Goal: Transaction & Acquisition: Purchase product/service

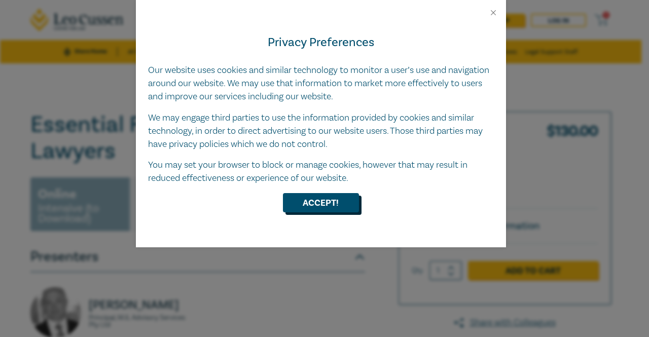
click at [298, 205] on button "Accept!" at bounding box center [321, 202] width 76 height 19
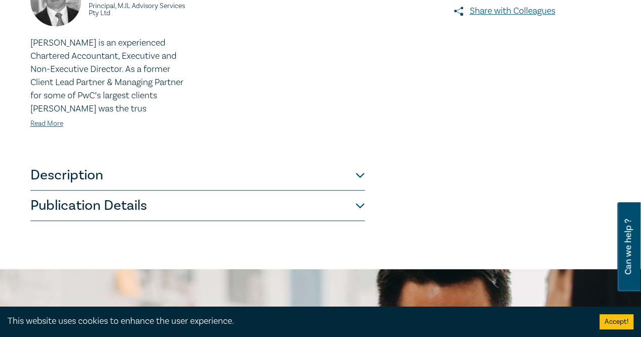
scroll to position [312, 0]
click at [336, 165] on button "Description" at bounding box center [197, 175] width 335 height 30
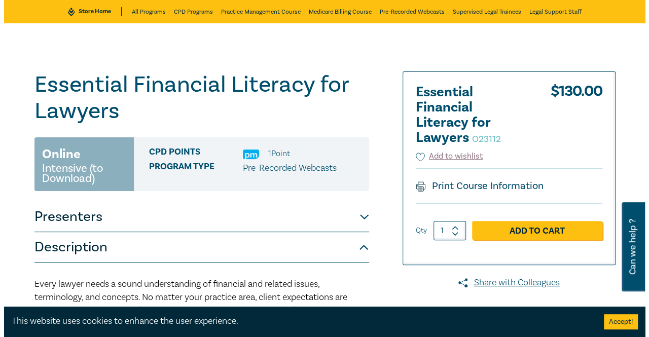
scroll to position [13, 0]
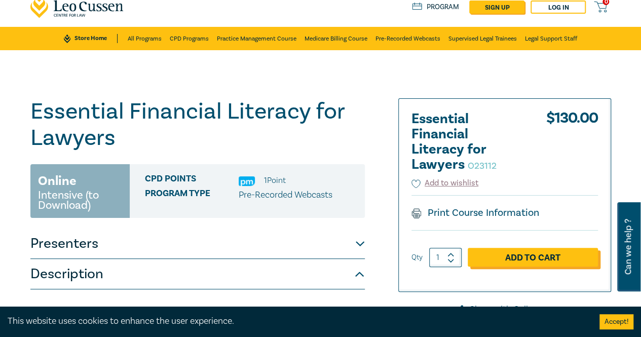
click at [500, 251] on link "Add to Cart" at bounding box center [533, 257] width 130 height 19
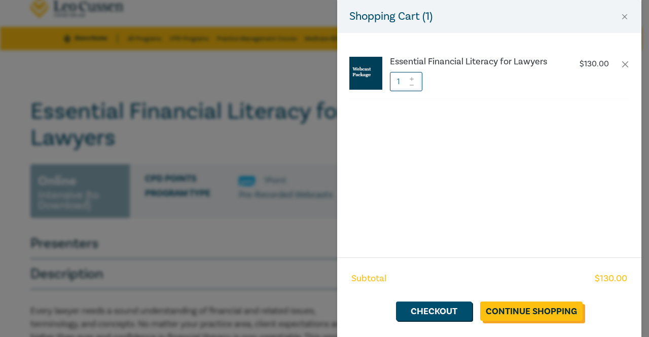
click at [557, 311] on link "Continue Shopping" at bounding box center [531, 311] width 102 height 19
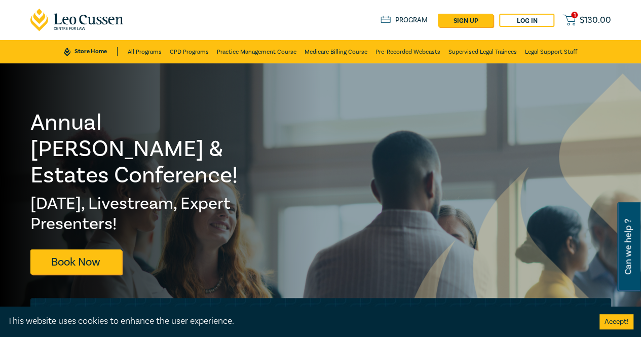
click at [574, 24] on circle at bounding box center [574, 24] width 2 height 2
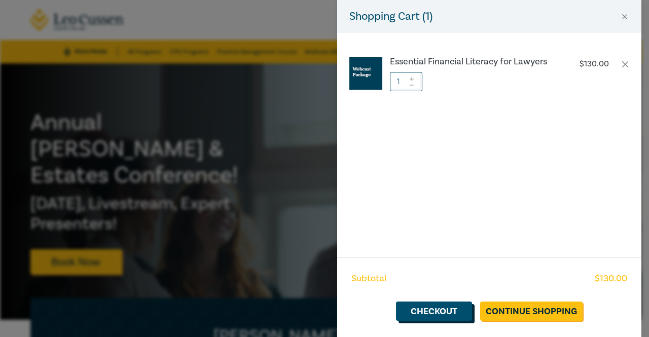
click at [457, 309] on link "Checkout" at bounding box center [434, 311] width 76 height 19
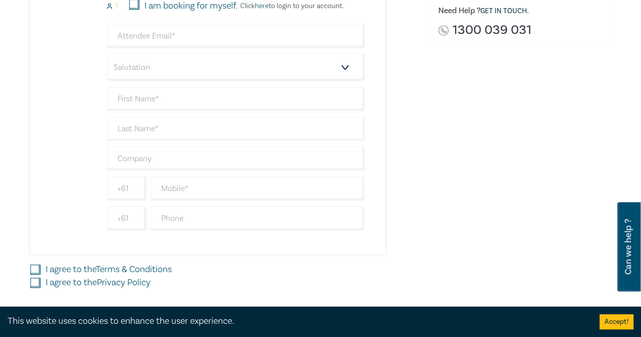
scroll to position [423, 0]
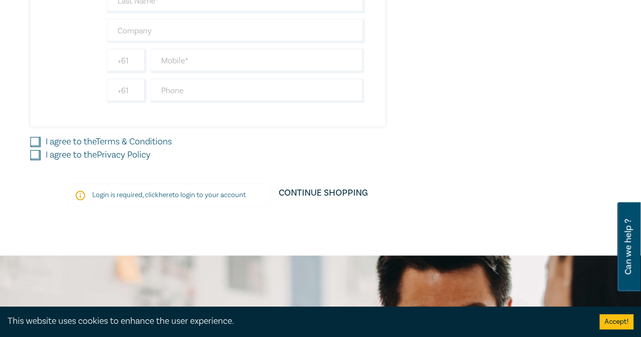
click at [117, 156] on link "Privacy Policy" at bounding box center [124, 155] width 54 height 12
click at [41, 156] on input "I agree to the Privacy Policy" at bounding box center [35, 155] width 10 height 10
checkbox input "true"
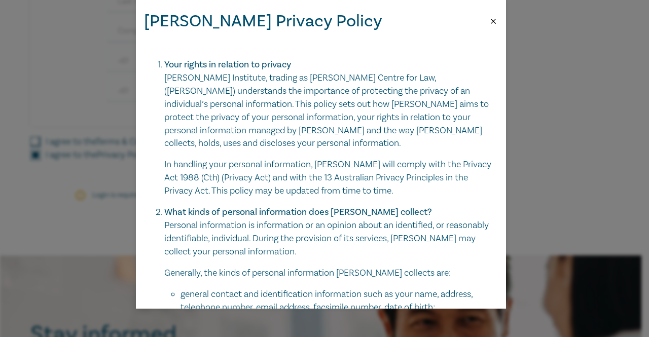
click at [495, 24] on button "Close" at bounding box center [493, 21] width 9 height 9
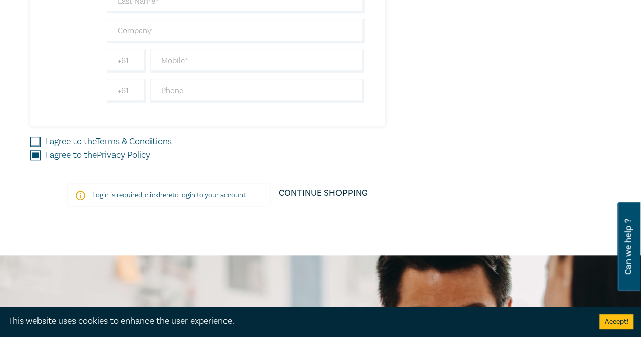
click at [145, 143] on link "Terms & Conditions" at bounding box center [134, 142] width 76 height 12
click at [41, 143] on input "I agree to the Terms & Conditions" at bounding box center [35, 142] width 10 height 10
checkbox input "true"
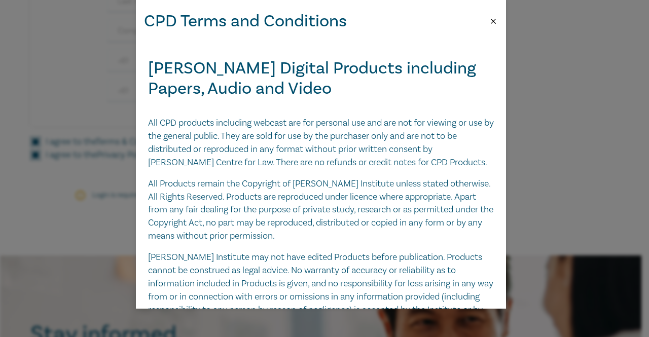
click at [491, 20] on button "Close" at bounding box center [493, 21] width 9 height 9
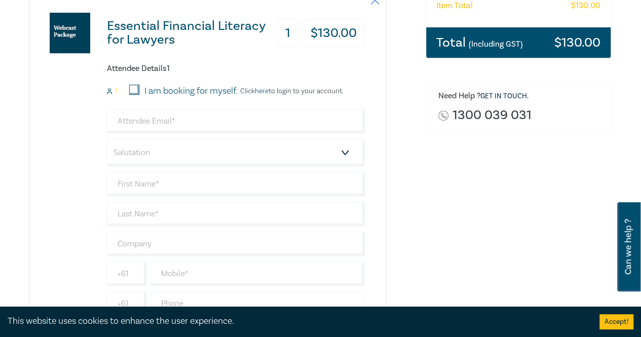
scroll to position [201, 0]
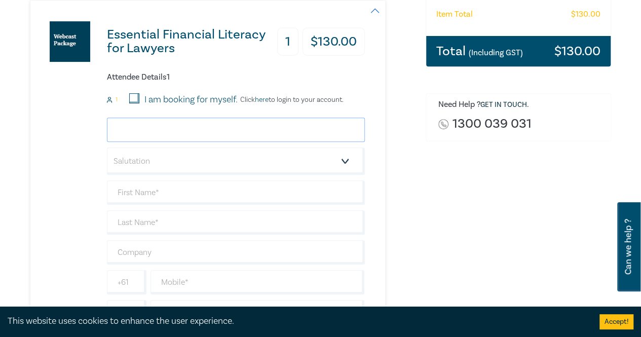
click at [250, 124] on input "email" at bounding box center [236, 130] width 258 height 24
type input "[EMAIL_ADDRESS][DOMAIN_NAME]"
click at [214, 164] on select "Salutation Mr. Mrs. Ms. Miss Dr. Prof. Other" at bounding box center [236, 161] width 258 height 27
select select "Ms."
click at [107, 148] on select "Salutation Mr. Mrs. Ms. Miss Dr. Prof. Other" at bounding box center [236, 161] width 258 height 27
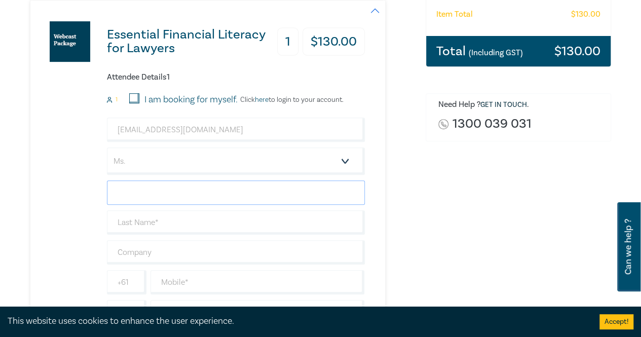
click at [178, 196] on input "text" at bounding box center [236, 192] width 258 height 24
type input "[DEMOGRAPHIC_DATA]"
type input "Dassanayake"
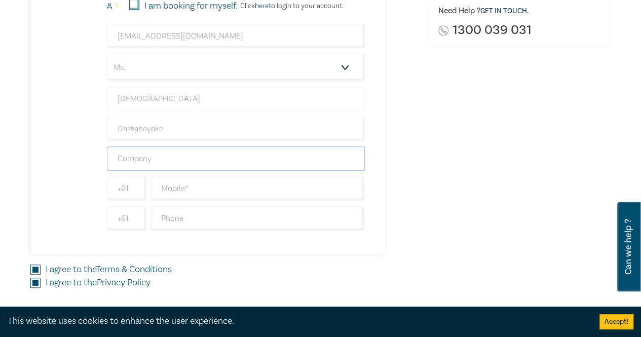
scroll to position [296, 0]
click at [179, 192] on input "text" at bounding box center [258, 188] width 214 height 24
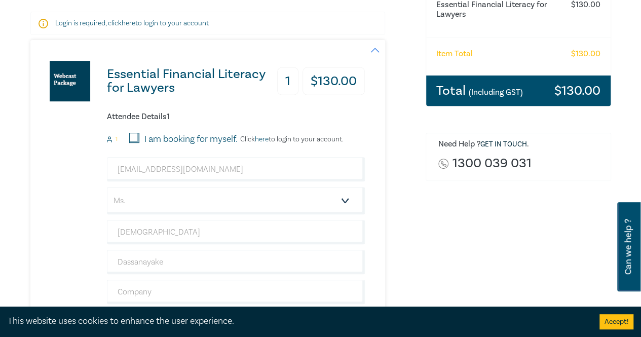
type input "0452446546"
click at [433, 105] on div "Total (Including GST) $ 130.00" at bounding box center [518, 91] width 185 height 30
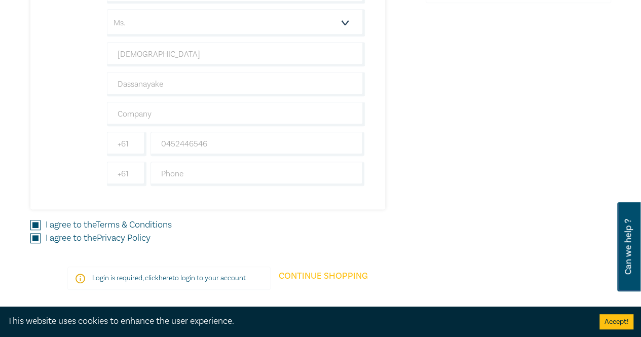
click at [326, 271] on link "Continue Shopping" at bounding box center [323, 281] width 105 height 28
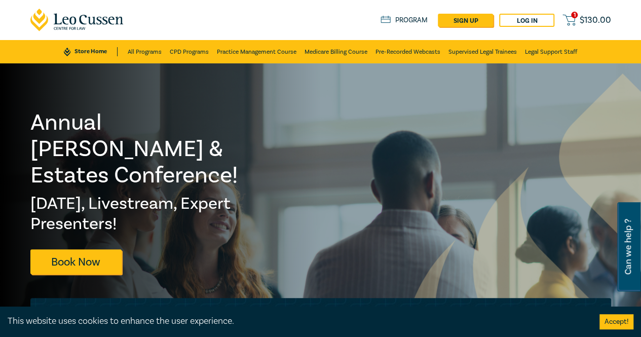
click at [573, 22] on icon at bounding box center [569, 20] width 13 height 13
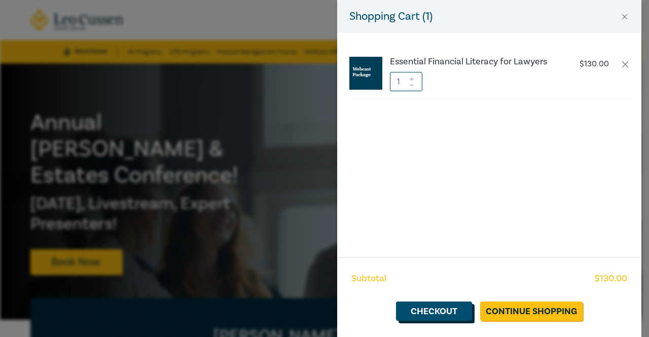
click at [454, 314] on link "Checkout" at bounding box center [434, 311] width 76 height 19
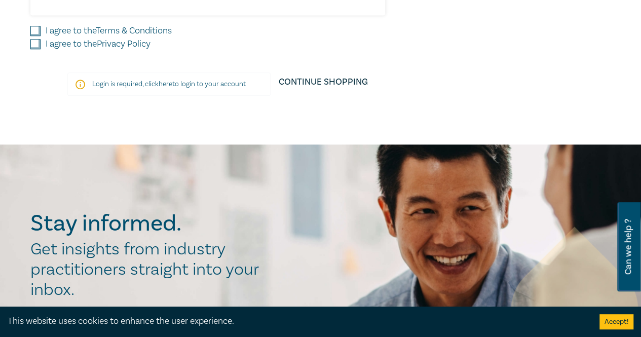
scroll to position [517, 0]
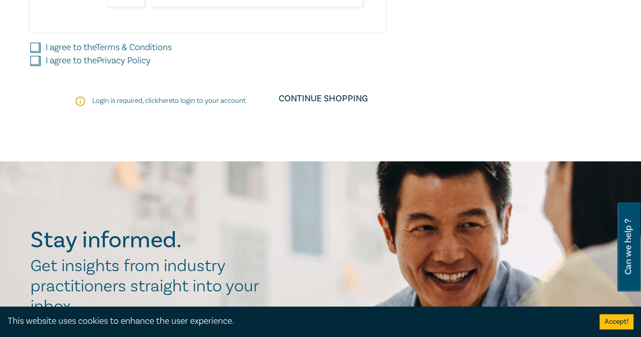
click at [188, 99] on p "Login is required, click here to login to your account" at bounding box center [169, 101] width 154 height 10
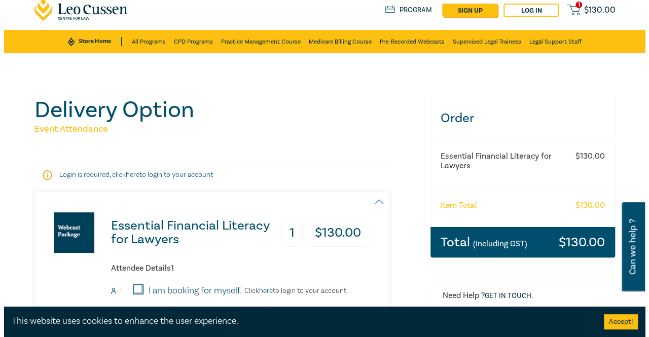
scroll to position [0, 0]
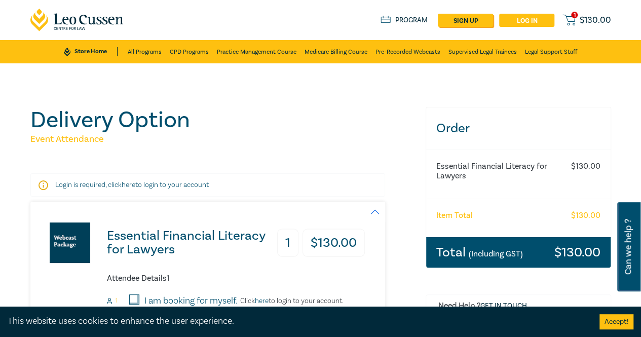
click at [518, 20] on link "Log in" at bounding box center [526, 20] width 55 height 13
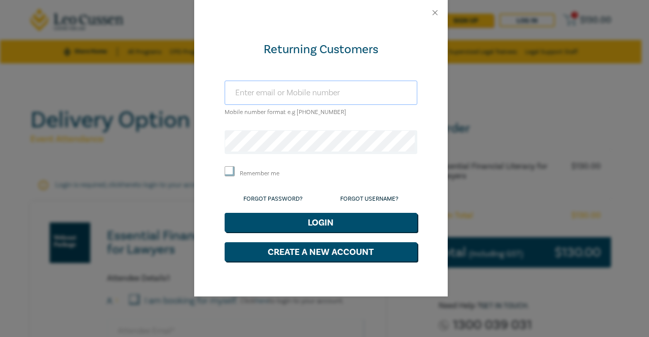
click at [362, 96] on input "text" at bounding box center [321, 93] width 193 height 24
type input "a"
click at [274, 200] on link "Forgot Password?" at bounding box center [272, 199] width 59 height 8
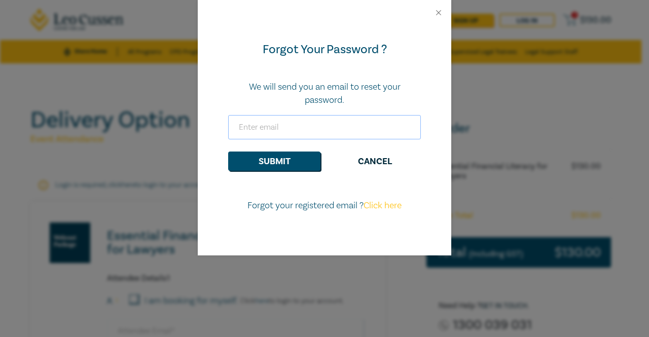
click at [311, 125] on input "email" at bounding box center [324, 127] width 193 height 24
type input "[EMAIL_ADDRESS][DOMAIN_NAME]"
click at [298, 167] on button "Submit" at bounding box center [274, 161] width 92 height 19
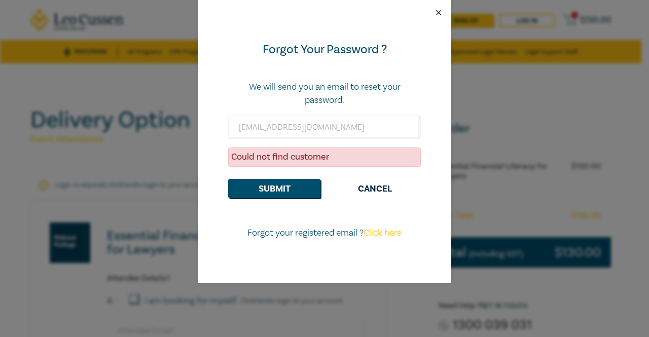
click at [436, 13] on button "Close" at bounding box center [438, 12] width 9 height 9
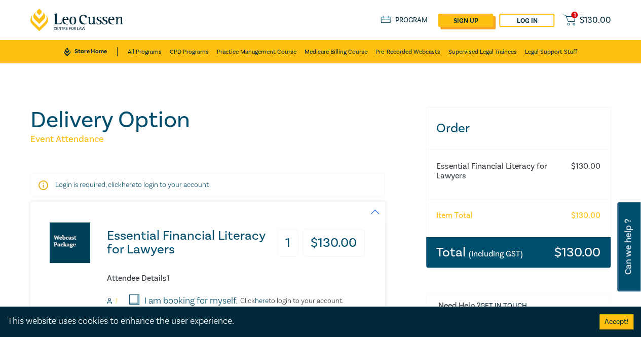
click at [492, 25] on link "sign up" at bounding box center [465, 20] width 55 height 13
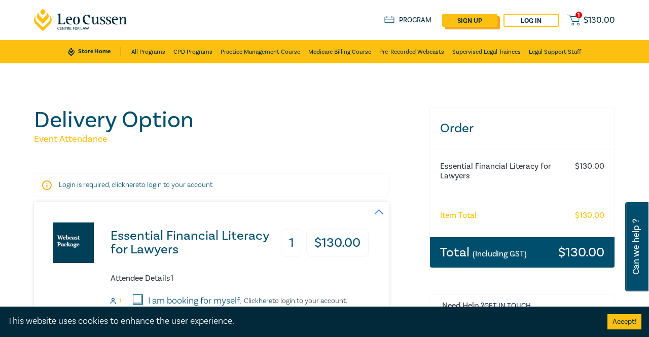
select select "AU"
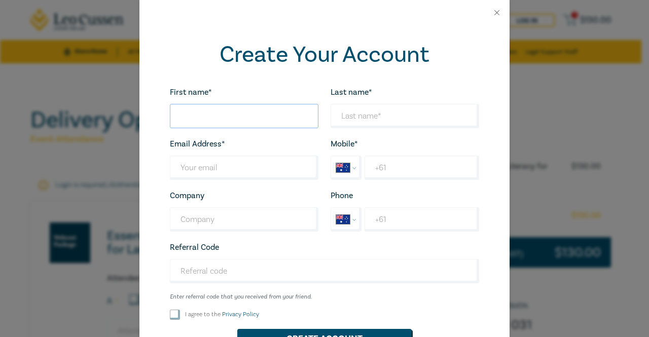
click at [240, 119] on input "First name*" at bounding box center [244, 116] width 149 height 24
type input "[DEMOGRAPHIC_DATA]"
type input "Dassanayake"
type input "[EMAIL_ADDRESS][DOMAIN_NAME]"
click at [394, 173] on input "+61" at bounding box center [422, 168] width 115 height 24
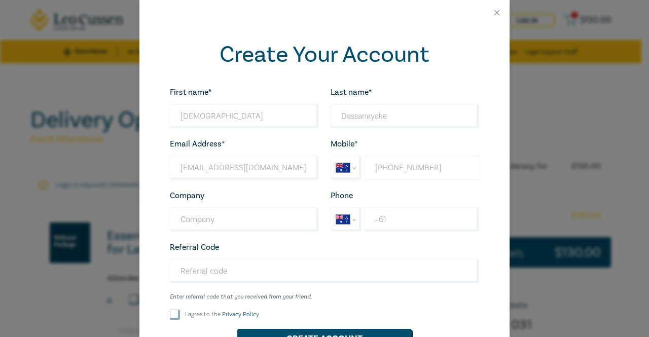
scroll to position [55, 0]
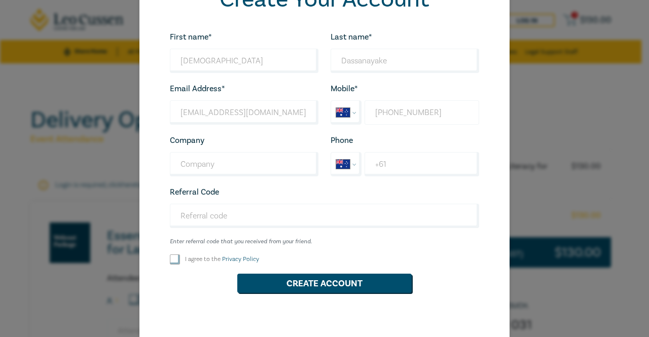
type input "+61 0452 446 546"
click at [218, 255] on label "I agree to the Privacy Policy" at bounding box center [222, 259] width 74 height 9
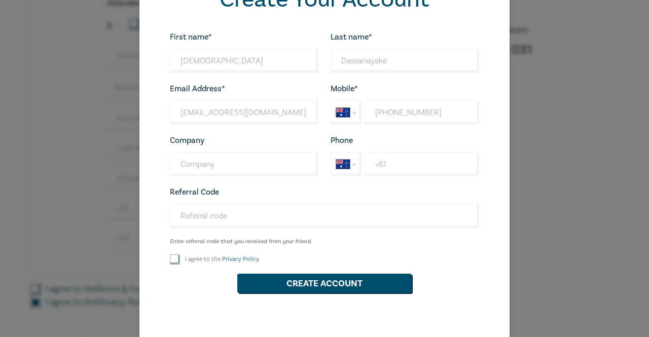
scroll to position [407, 0]
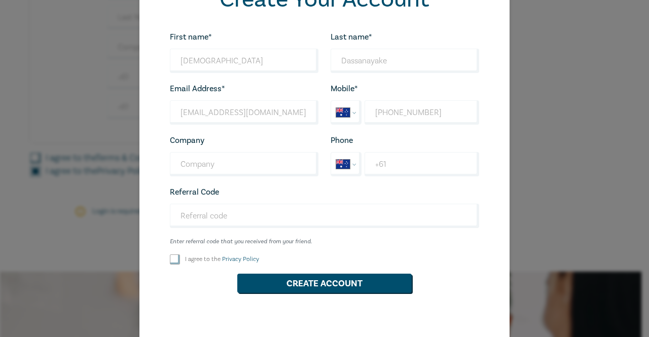
click at [192, 260] on label "I agree to the Privacy Policy" at bounding box center [222, 259] width 74 height 9
click at [41, 176] on input "I agree to the Privacy Policy" at bounding box center [35, 171] width 10 height 10
checkbox input "false"
click at [170, 259] on input "I agree to the Privacy Policy" at bounding box center [175, 260] width 10 height 10
checkbox input "true"
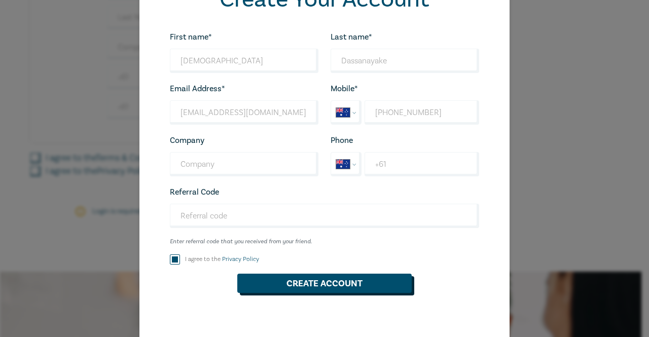
click at [290, 282] on button "Create Account" at bounding box center [324, 283] width 174 height 19
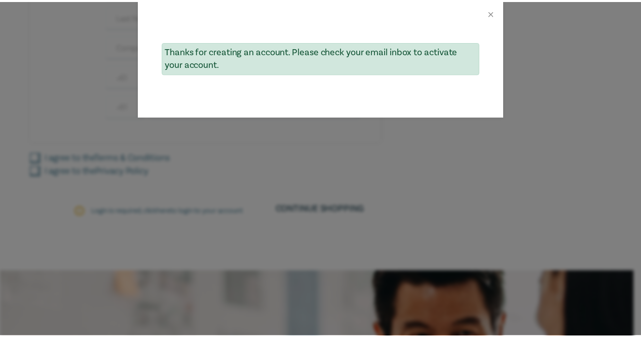
scroll to position [0, 0]
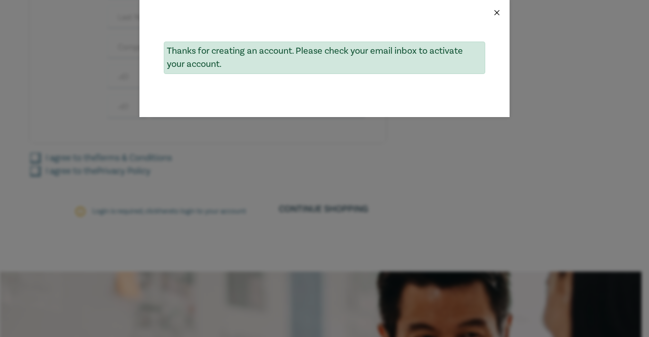
click at [498, 13] on button "Close" at bounding box center [496, 12] width 9 height 9
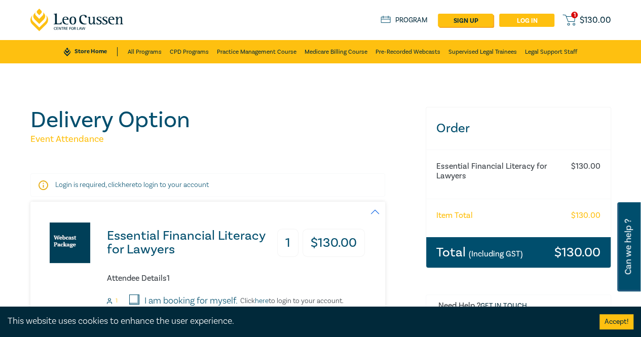
click at [528, 21] on link "Log in" at bounding box center [526, 20] width 55 height 13
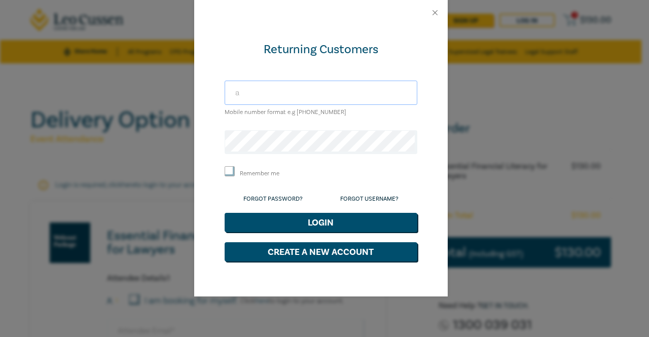
click at [288, 93] on input "a" at bounding box center [321, 93] width 193 height 24
type input "[EMAIL_ADDRESS][DOMAIN_NAME]"
click at [225, 213] on button "Login" at bounding box center [321, 222] width 193 height 19
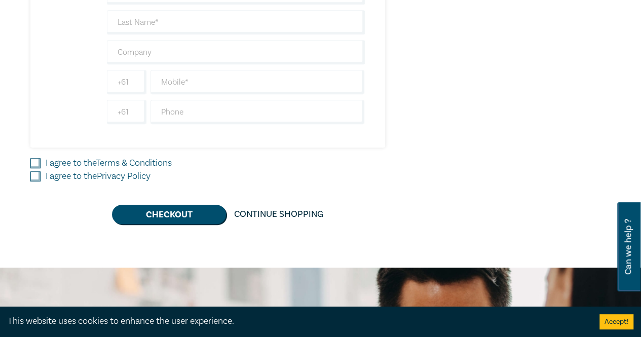
scroll to position [373, 0]
click at [34, 166] on input "I agree to the Terms & Conditions" at bounding box center [35, 164] width 10 height 10
checkbox input "true"
click at [39, 175] on input "I agree to the Privacy Policy" at bounding box center [35, 177] width 10 height 10
checkbox input "true"
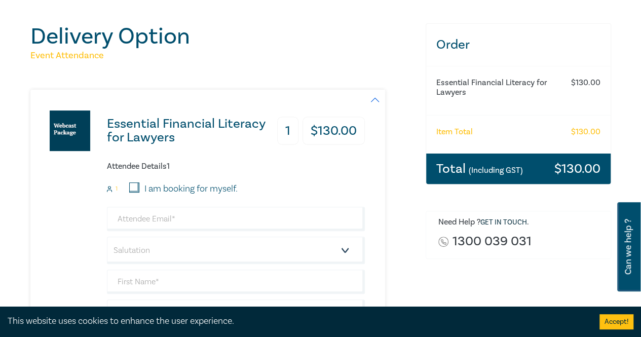
scroll to position [0, 0]
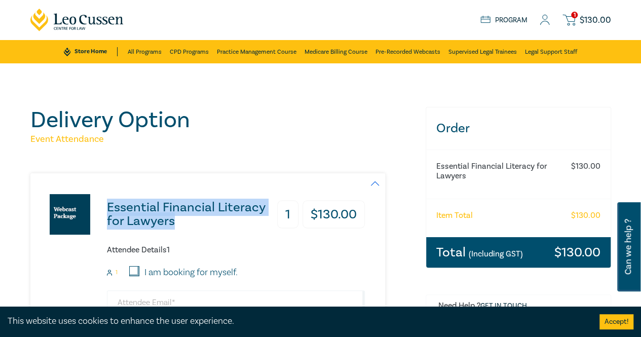
drag, startPoint x: 103, startPoint y: 205, endPoint x: 173, endPoint y: 225, distance: 72.7
copy h3 "Essential Financial Literacy for Lawyers"
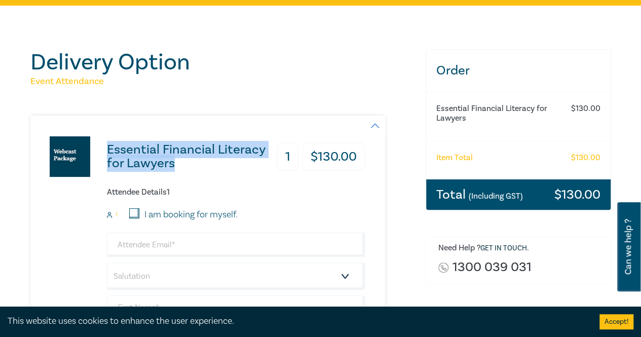
scroll to position [22, 0]
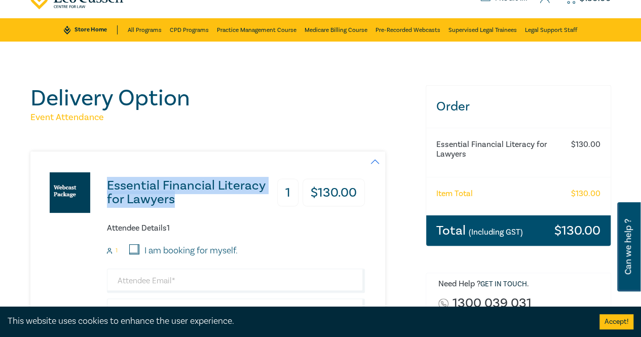
copy h3 "Essential Financial Literacy for Lawyers"
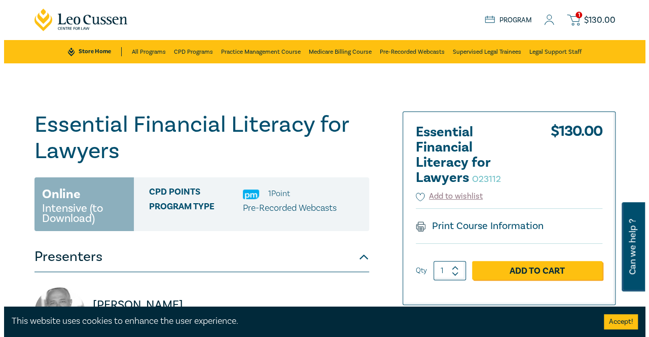
scroll to position [15, 0]
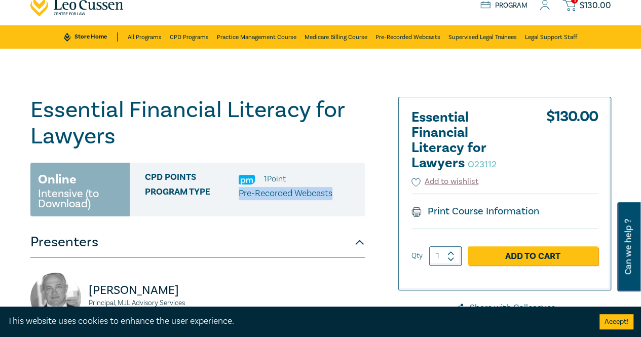
drag, startPoint x: 347, startPoint y: 196, endPoint x: 239, endPoint y: 188, distance: 107.7
click at [239, 188] on div "Program type Pre-Recorded Webcasts" at bounding box center [251, 193] width 212 height 13
copy p "Pre-Recorded Webcasts"
click at [336, 190] on div "Program type Pre-Recorded Webcasts" at bounding box center [251, 193] width 212 height 13
click at [575, 12] on div "1 $ 130.00 Store Home About us Program 1 $ 130.00" at bounding box center [320, 5] width 593 height 40
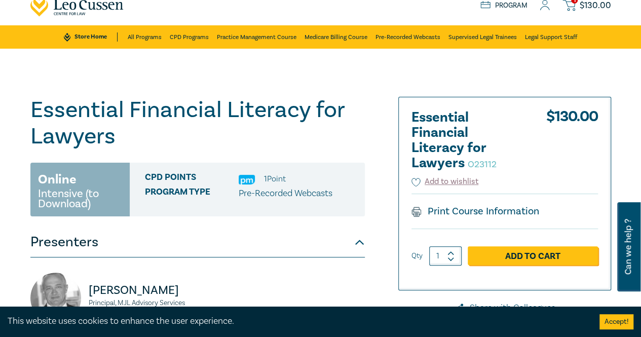
click at [572, 8] on icon at bounding box center [569, 5] width 13 height 13
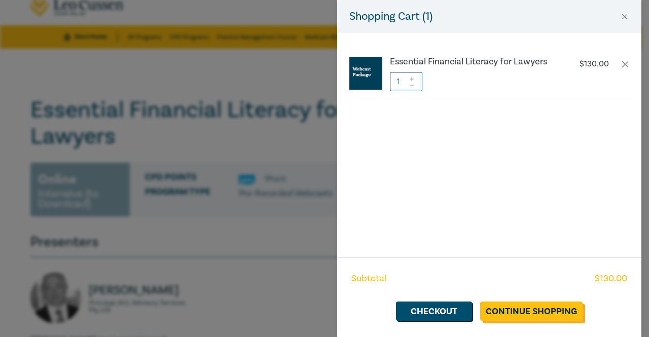
click at [505, 318] on link "Continue Shopping" at bounding box center [531, 311] width 102 height 19
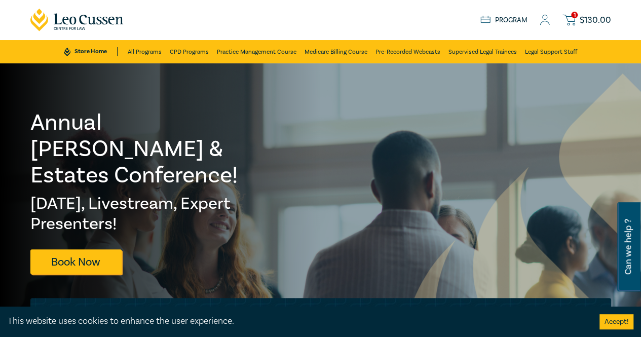
click at [573, 23] on icon at bounding box center [569, 20] width 13 height 13
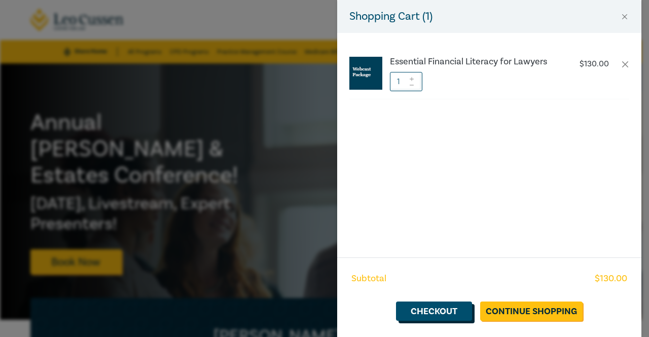
click at [455, 314] on link "Checkout" at bounding box center [434, 311] width 76 height 19
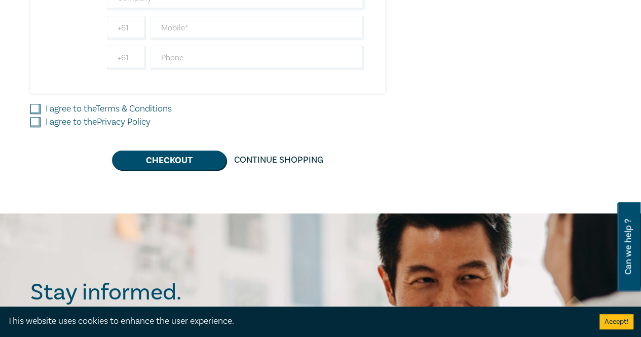
scroll to position [448, 0]
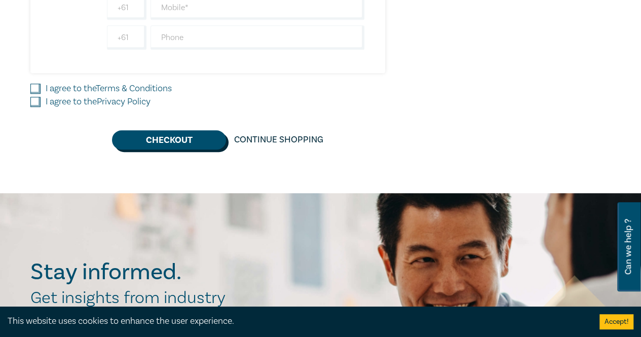
click at [191, 134] on button "Checkout" at bounding box center [169, 139] width 114 height 19
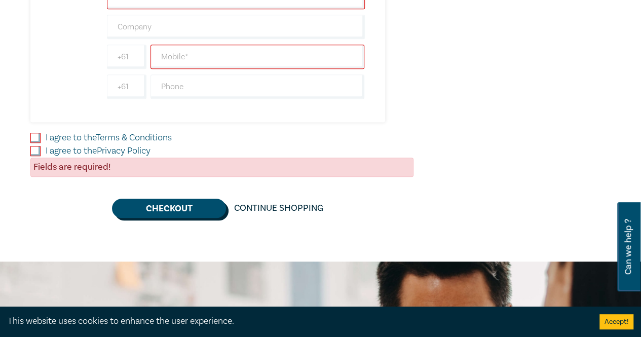
scroll to position [397, 0]
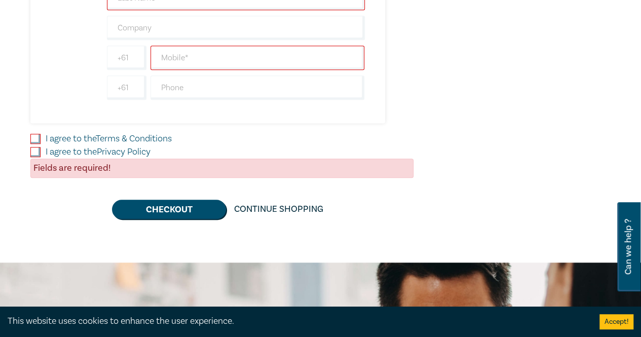
click at [36, 151] on input "I agree to the Privacy Policy" at bounding box center [35, 152] width 10 height 10
checkbox input "true"
click at [39, 134] on input "I agree to the Terms & Conditions" at bounding box center [35, 139] width 10 height 10
checkbox input "true"
click at [147, 204] on button "Checkout" at bounding box center [169, 209] width 114 height 19
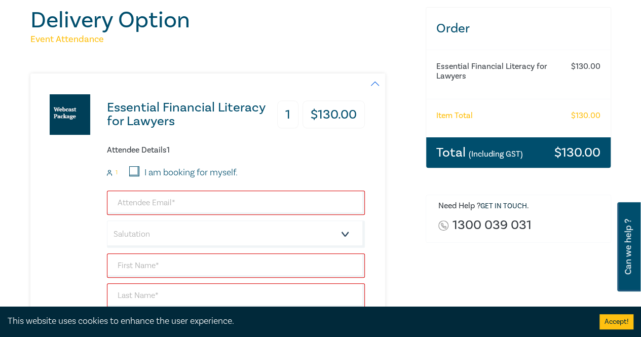
scroll to position [100, 0]
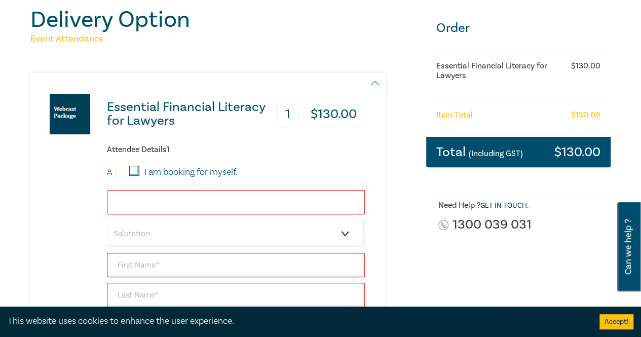
click at [171, 206] on input "email" at bounding box center [236, 202] width 258 height 24
type input "[EMAIL_ADDRESS][DOMAIN_NAME]"
click at [181, 228] on select "Salutation Mr. Mrs. Ms. Miss Dr. Prof. Other" at bounding box center [236, 233] width 258 height 27
select select "Ms."
click at [107, 220] on select "Salutation Mr. Mrs. Ms. Miss Dr. Prof. Other" at bounding box center [236, 233] width 258 height 27
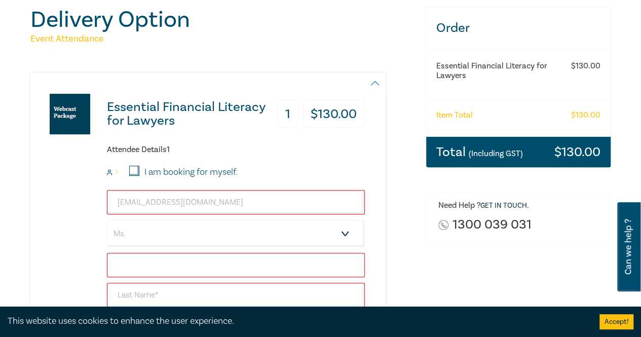
click at [149, 259] on input "text" at bounding box center [236, 265] width 258 height 24
type input "[DEMOGRAPHIC_DATA]"
click at [142, 294] on input "text" at bounding box center [236, 295] width 258 height 24
type input "Dassanayake"
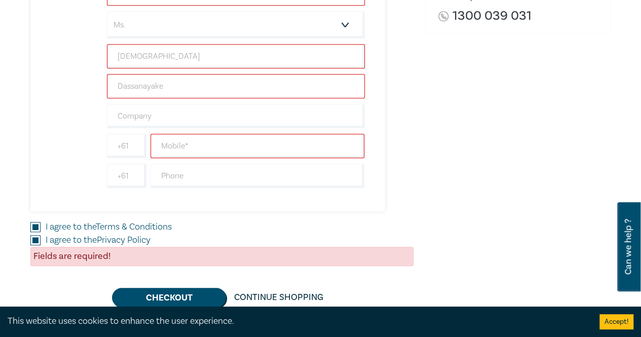
scroll to position [312, 0]
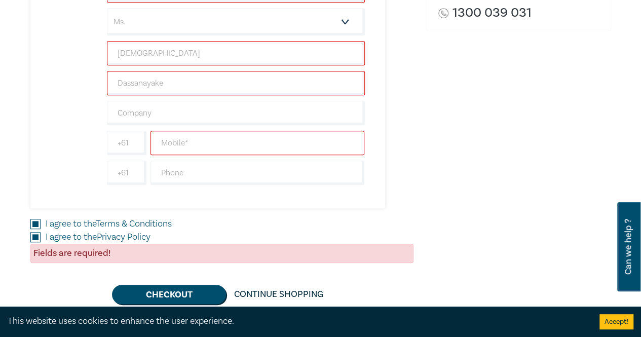
click at [193, 142] on input "text" at bounding box center [258, 143] width 214 height 24
type input "0452446546"
click at [195, 286] on button "Checkout" at bounding box center [169, 294] width 114 height 19
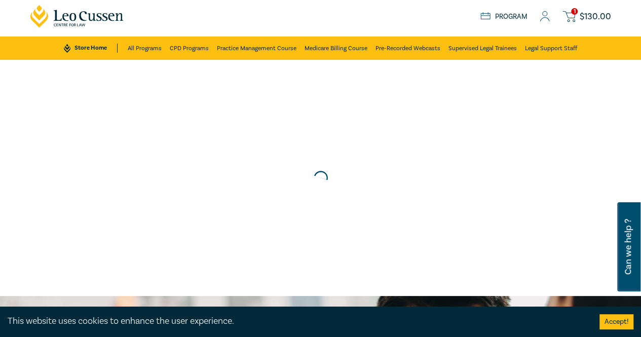
scroll to position [0, 0]
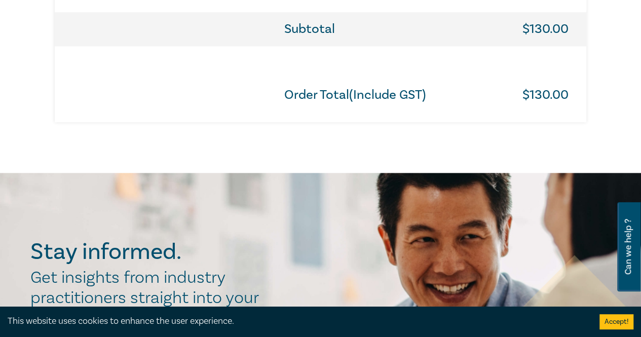
scroll to position [632, 0]
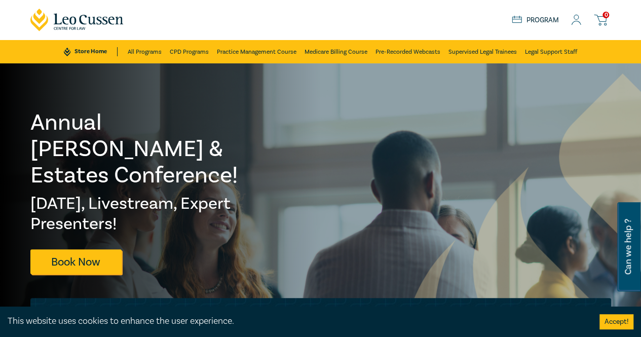
click at [576, 23] on icon at bounding box center [576, 20] width 10 height 11
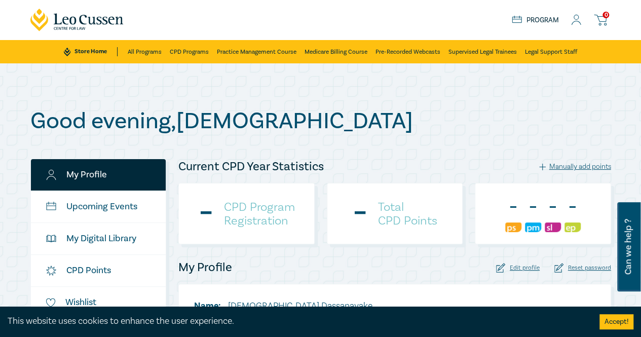
scroll to position [98, 0]
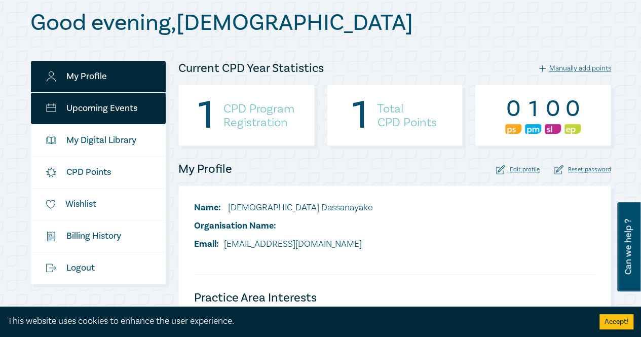
click at [103, 112] on link "Upcoming Events" at bounding box center [98, 108] width 135 height 31
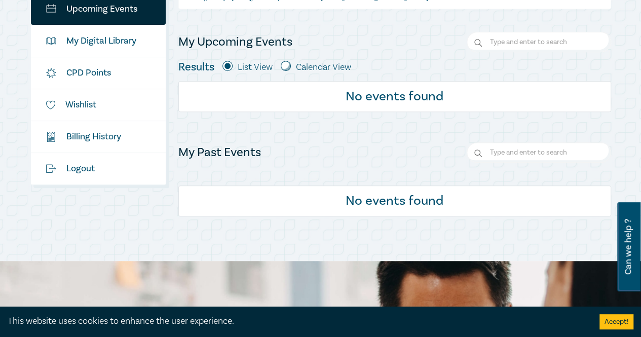
scroll to position [195, 0]
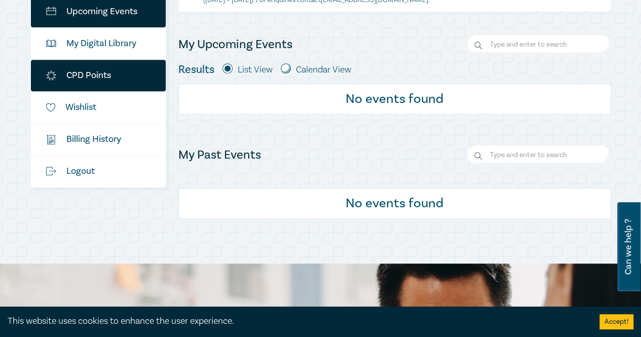
click at [93, 62] on link "CPD Points" at bounding box center [98, 75] width 135 height 31
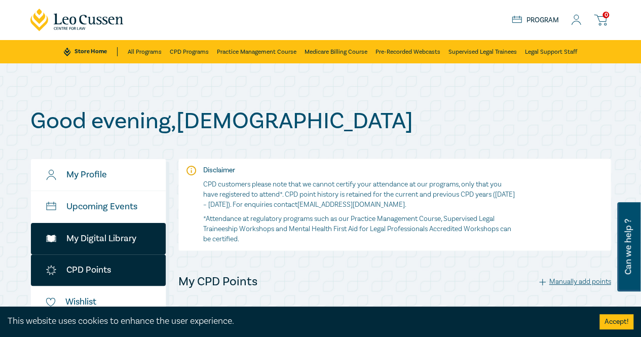
click at [121, 242] on link "My Digital Library" at bounding box center [98, 238] width 135 height 31
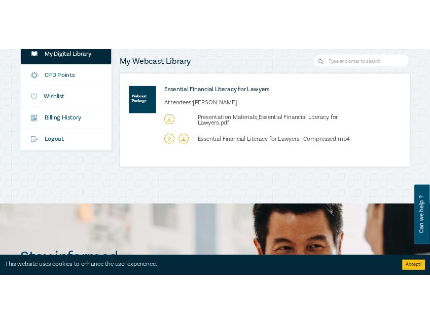
scroll to position [232, 0]
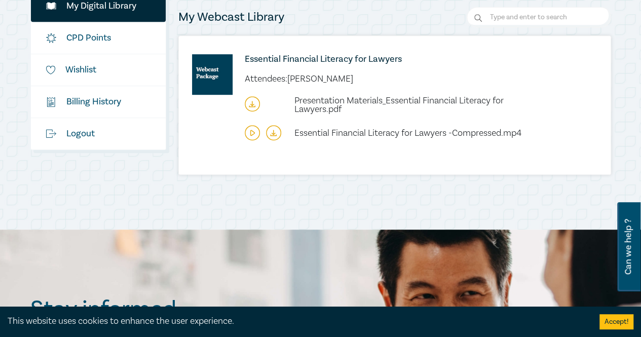
click at [248, 104] on icon at bounding box center [252, 103] width 15 height 15
click at [253, 130] on icon at bounding box center [252, 132] width 15 height 15
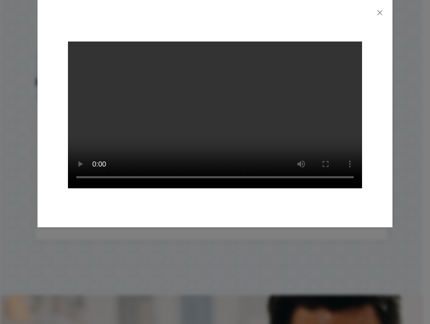
click at [303, 90] on video at bounding box center [215, 115] width 294 height 147
